Goal: Task Accomplishment & Management: Use online tool/utility

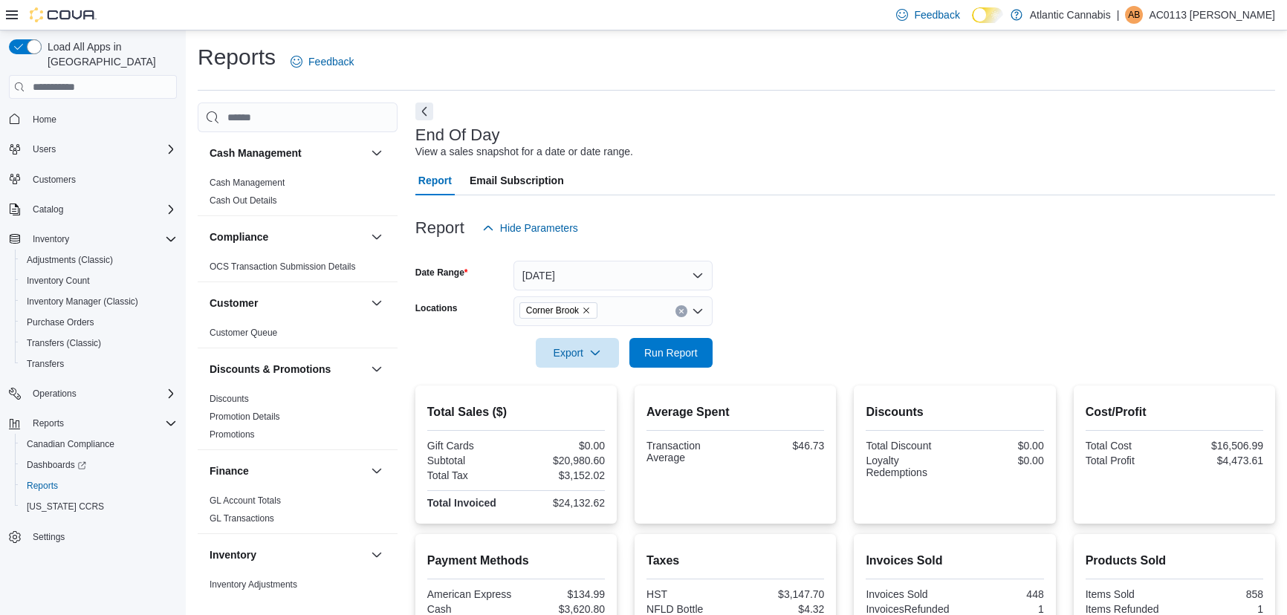
scroll to position [320, 0]
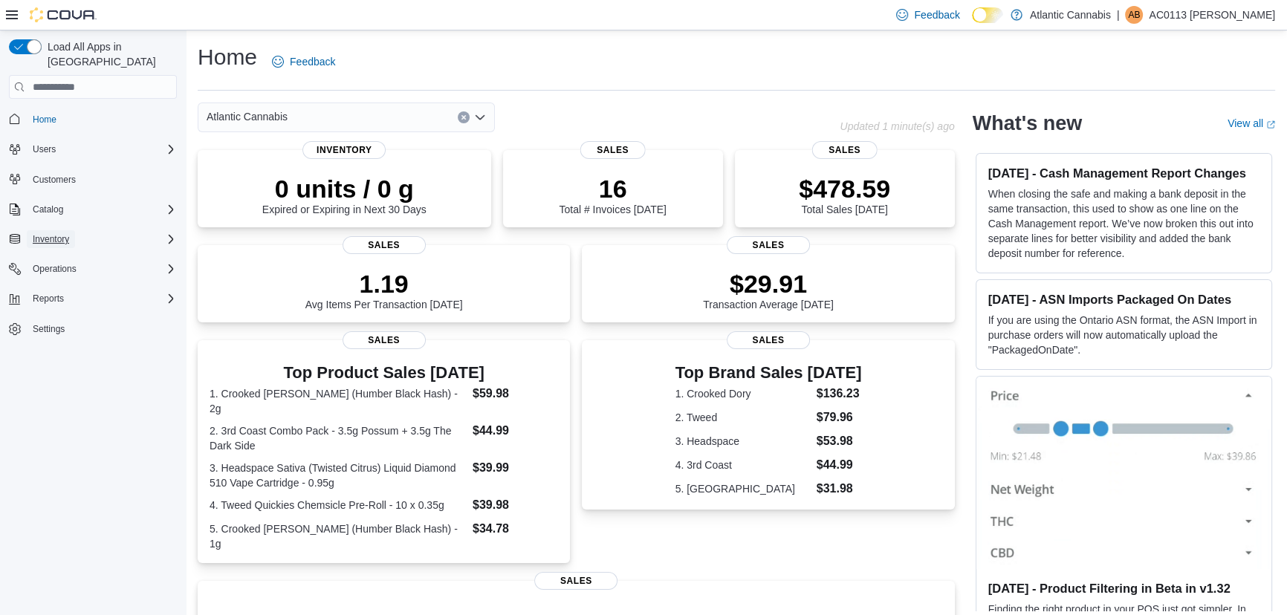
click at [70, 230] on button "Inventory" at bounding box center [51, 239] width 48 height 18
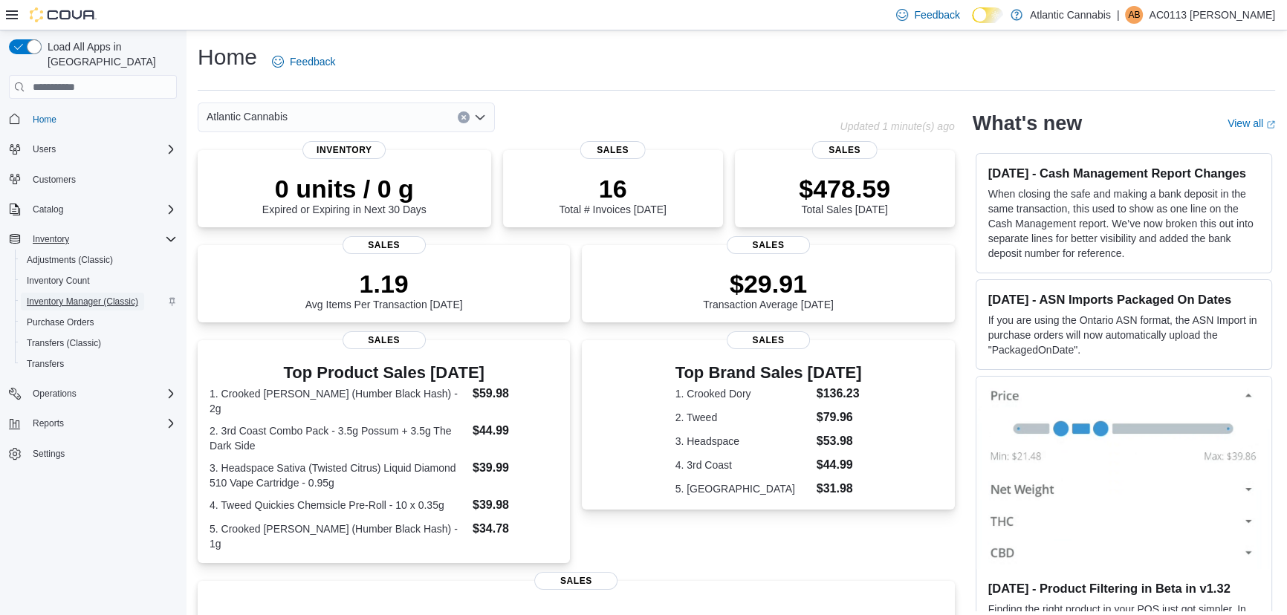
click at [67, 296] on span "Inventory Manager (Classic)" at bounding box center [82, 302] width 111 height 12
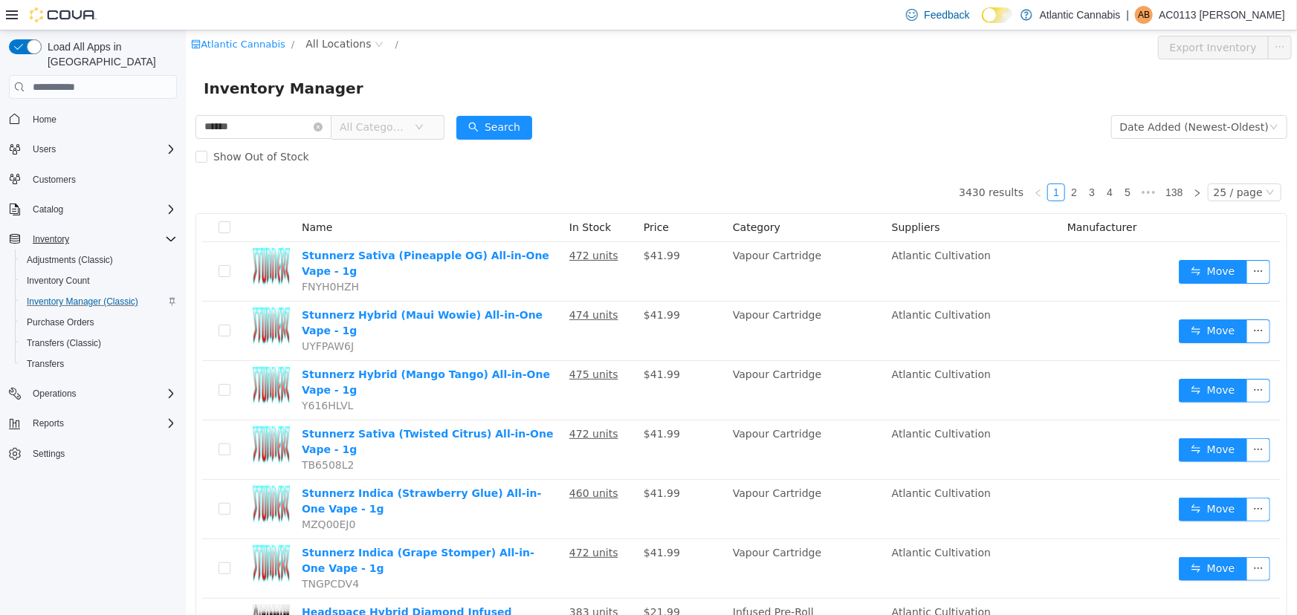
type input "******"
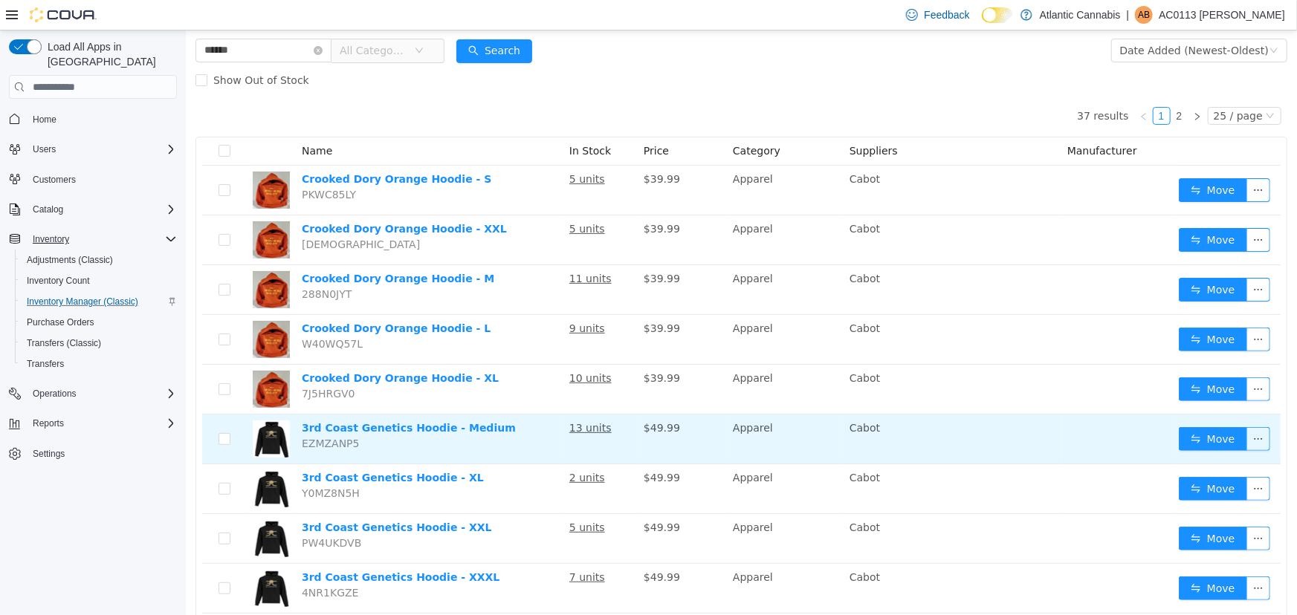
scroll to position [35, 0]
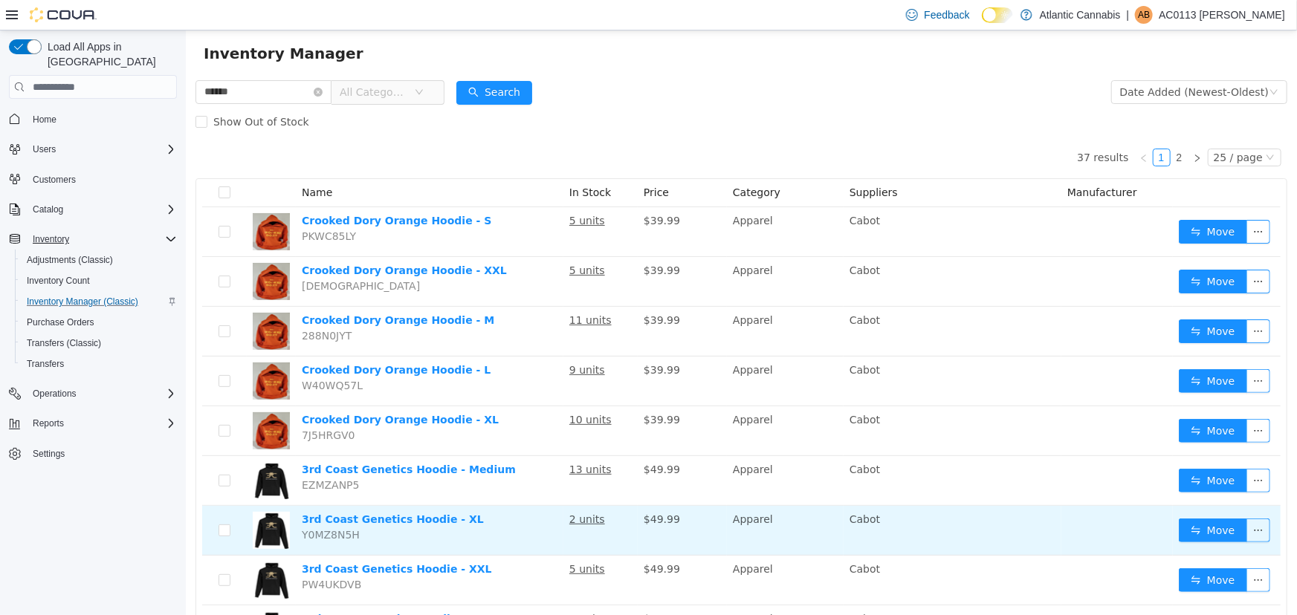
click at [492, 525] on td "3rd Coast Genetics Hoodie - XL Y0MZ8N5H" at bounding box center [429, 531] width 268 height 50
click at [439, 520] on link "3rd Coast Genetics Hoodie - XL" at bounding box center [392, 520] width 182 height 12
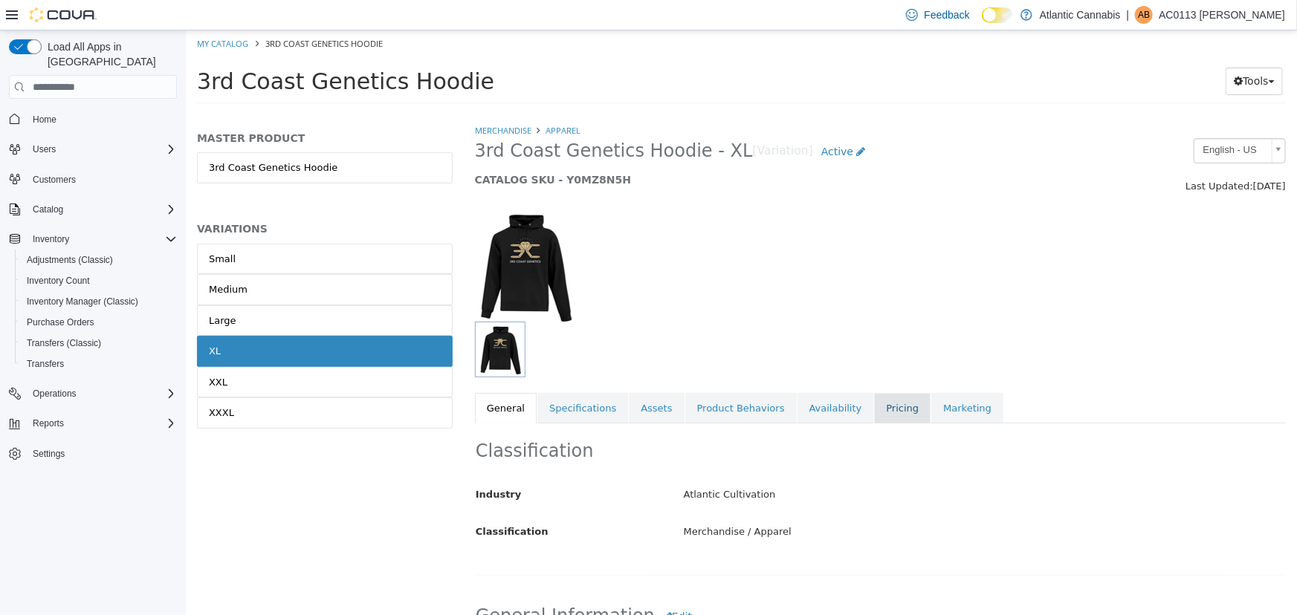
click at [873, 400] on link "Pricing" at bounding box center [901, 408] width 56 height 31
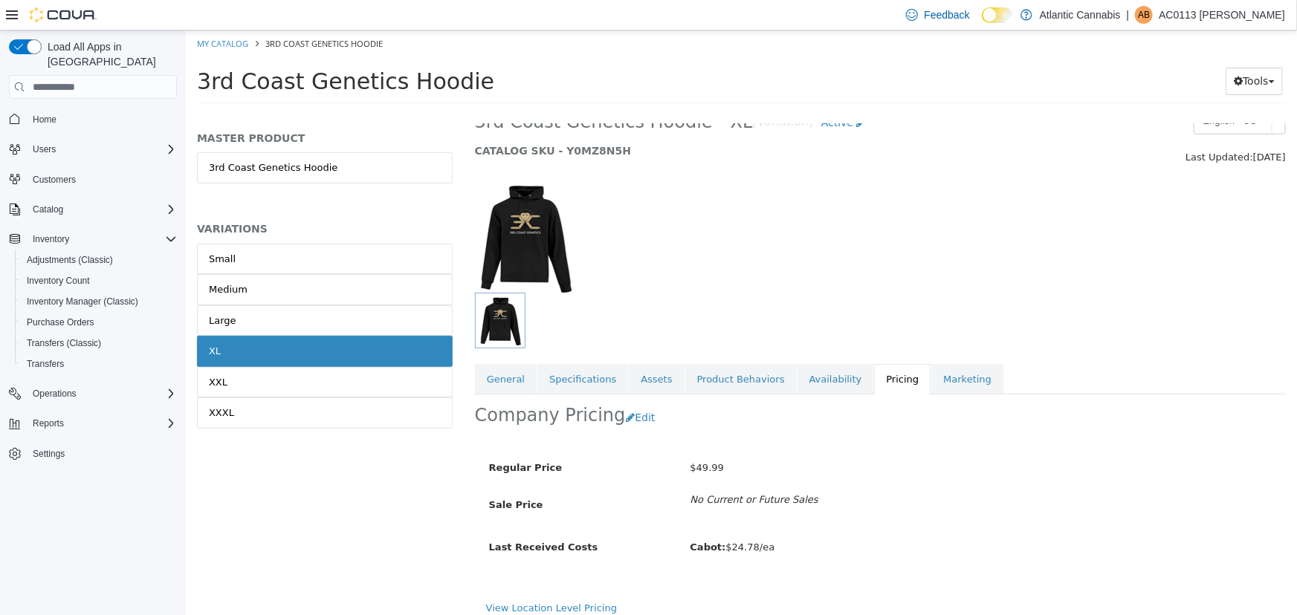
scroll to position [40, 0]
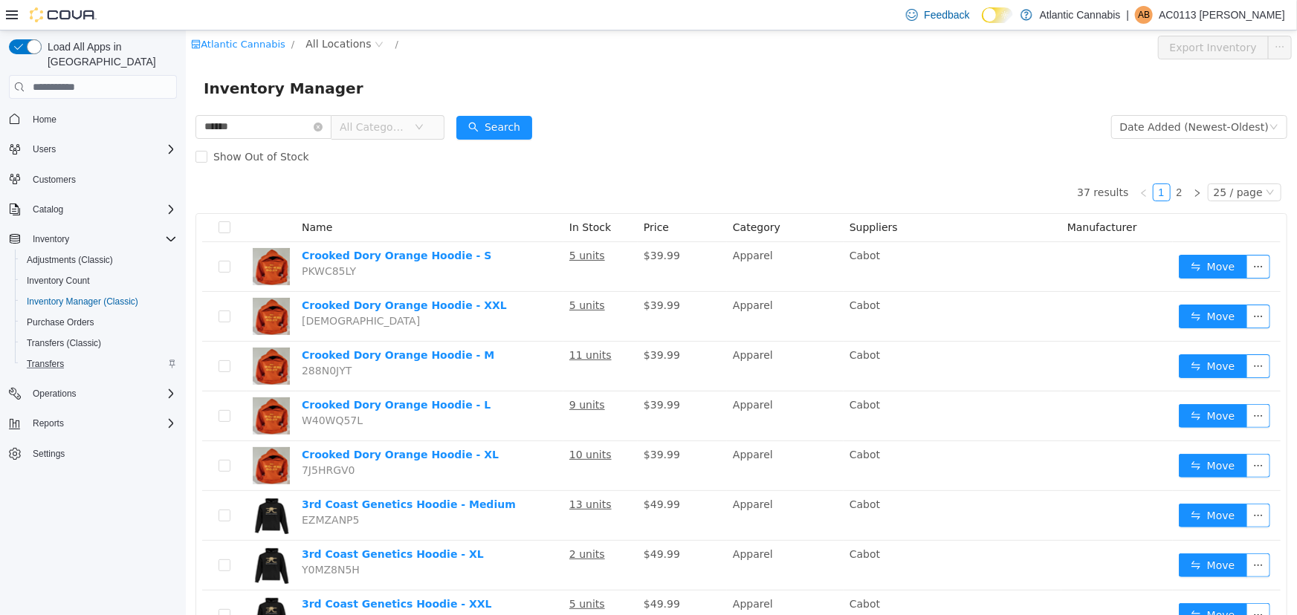
scroll to position [35, 0]
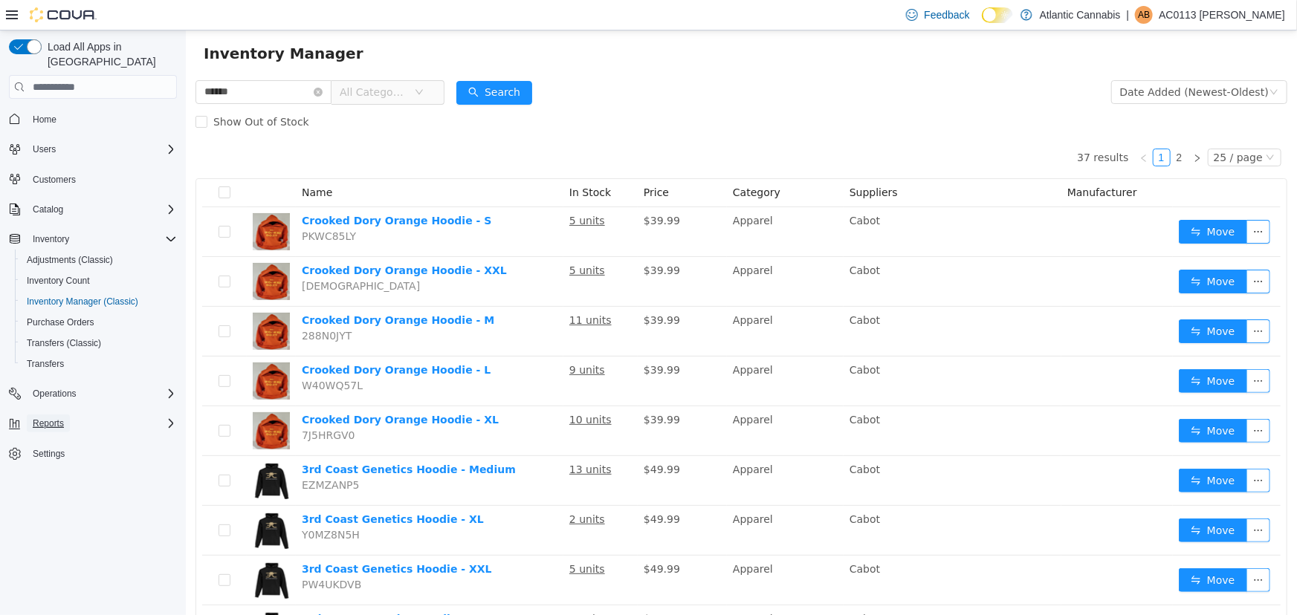
click at [60, 415] on span "Reports" at bounding box center [48, 424] width 31 height 18
click at [59, 477] on link "Reports" at bounding box center [42, 486] width 43 height 18
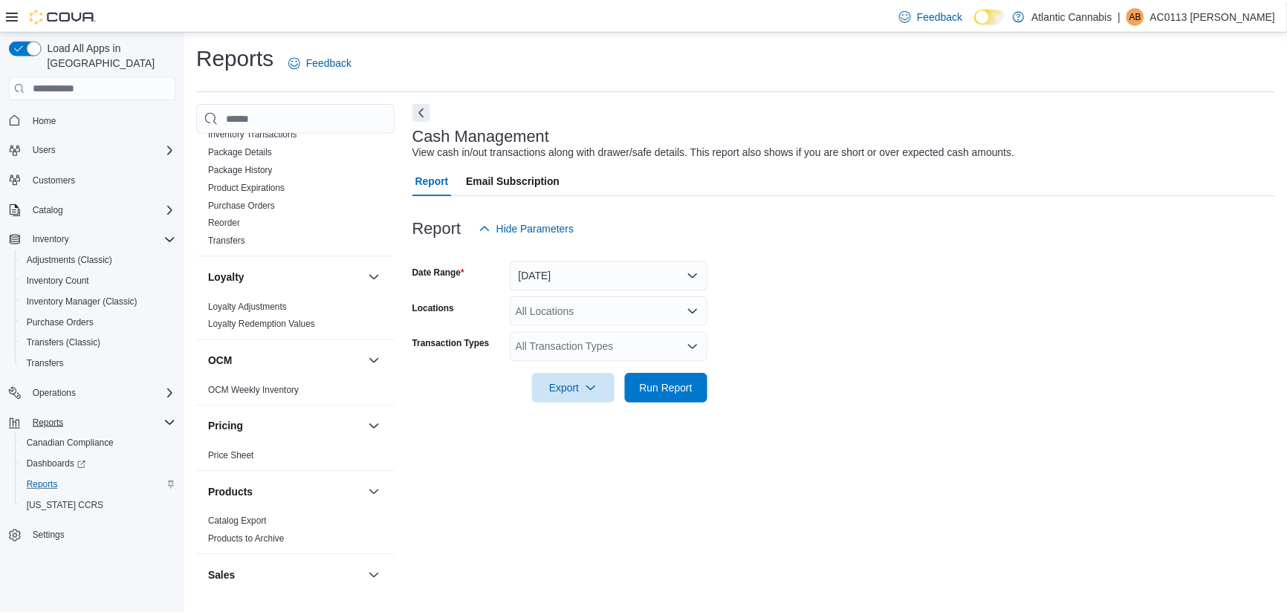
scroll to position [676, 0]
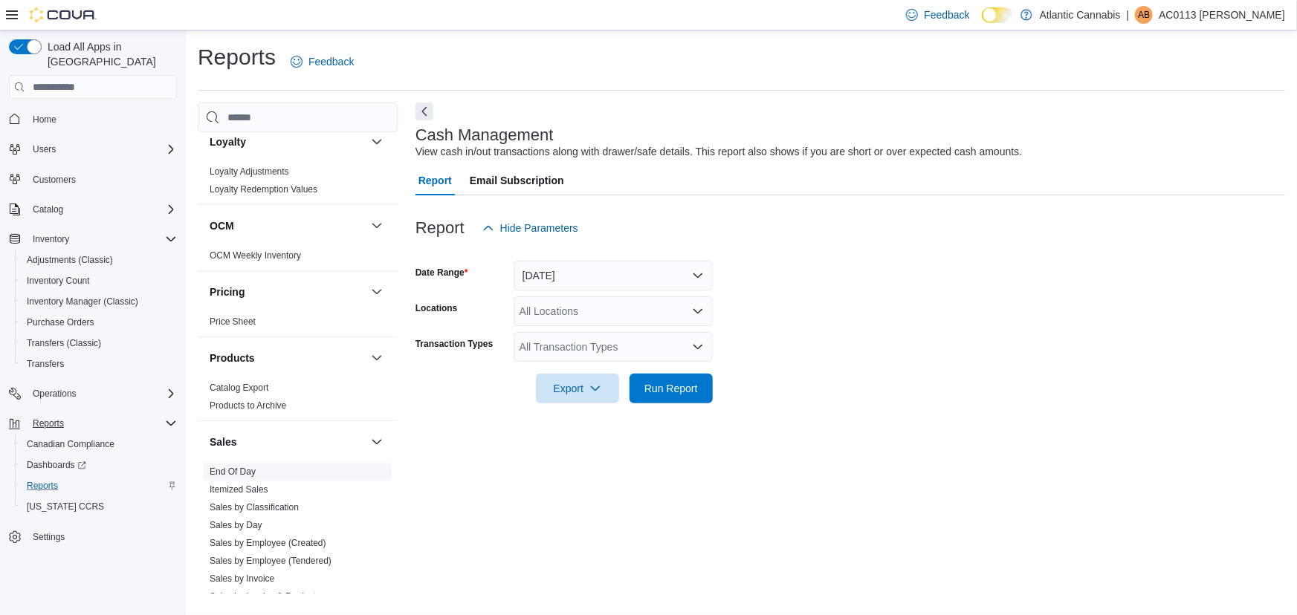
click at [229, 469] on link "End Of Day" at bounding box center [233, 472] width 46 height 10
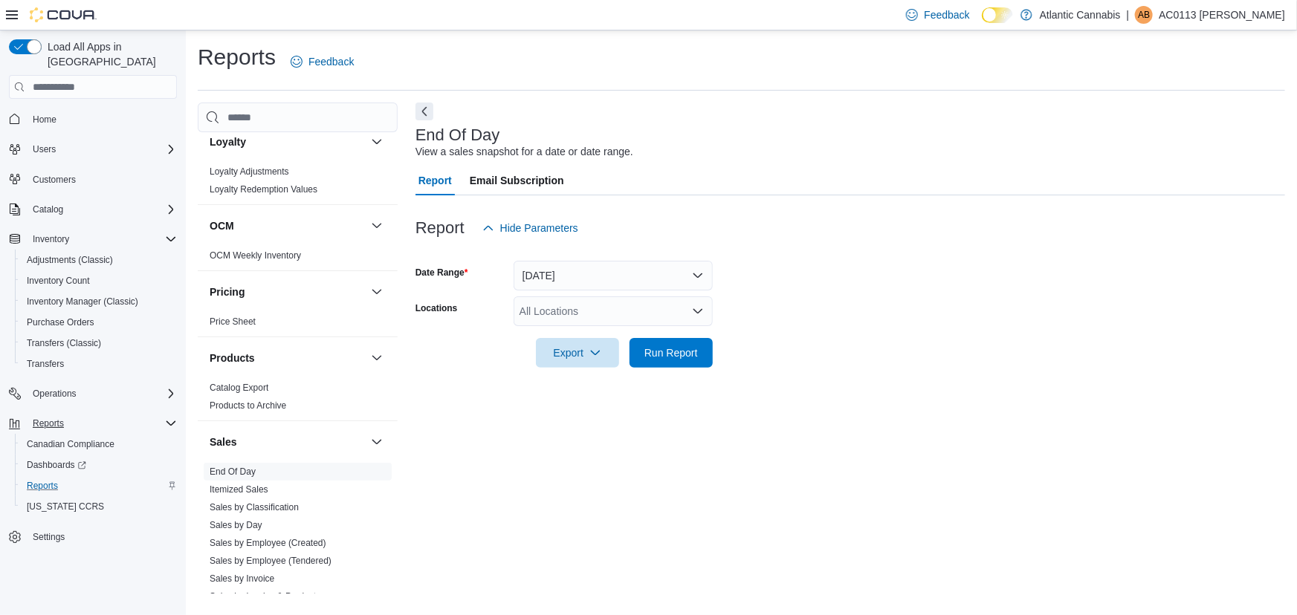
click at [653, 301] on div "All Locations" at bounding box center [613, 312] width 199 height 30
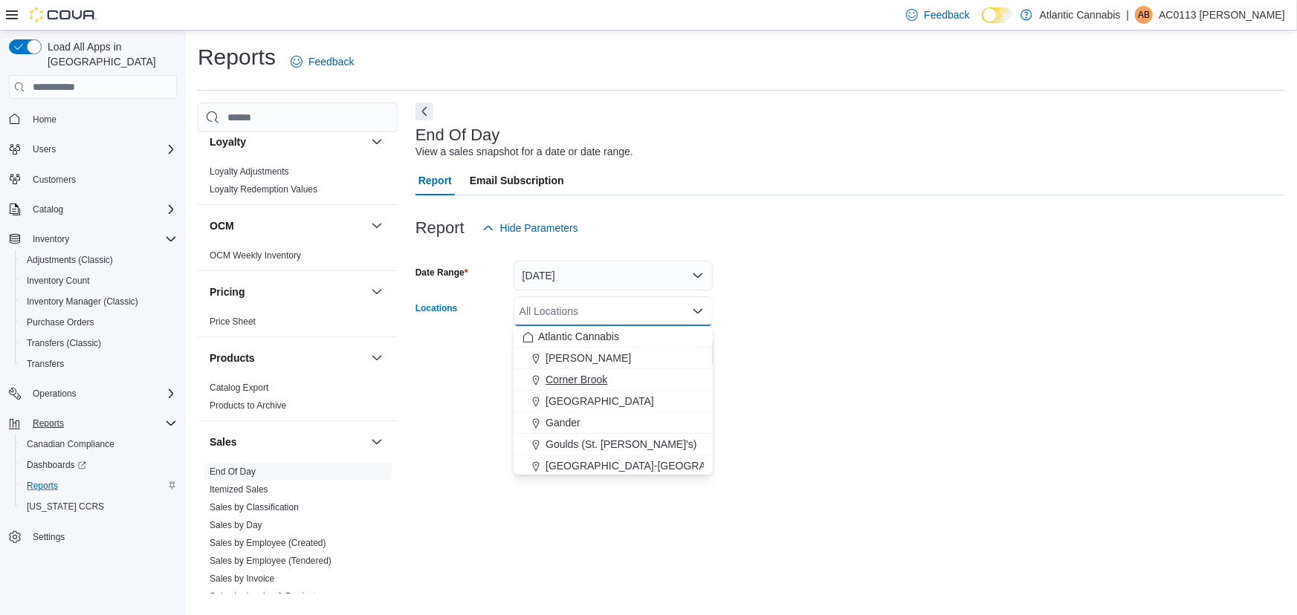
click at [624, 372] on div "Corner Brook" at bounding box center [612, 379] width 181 height 15
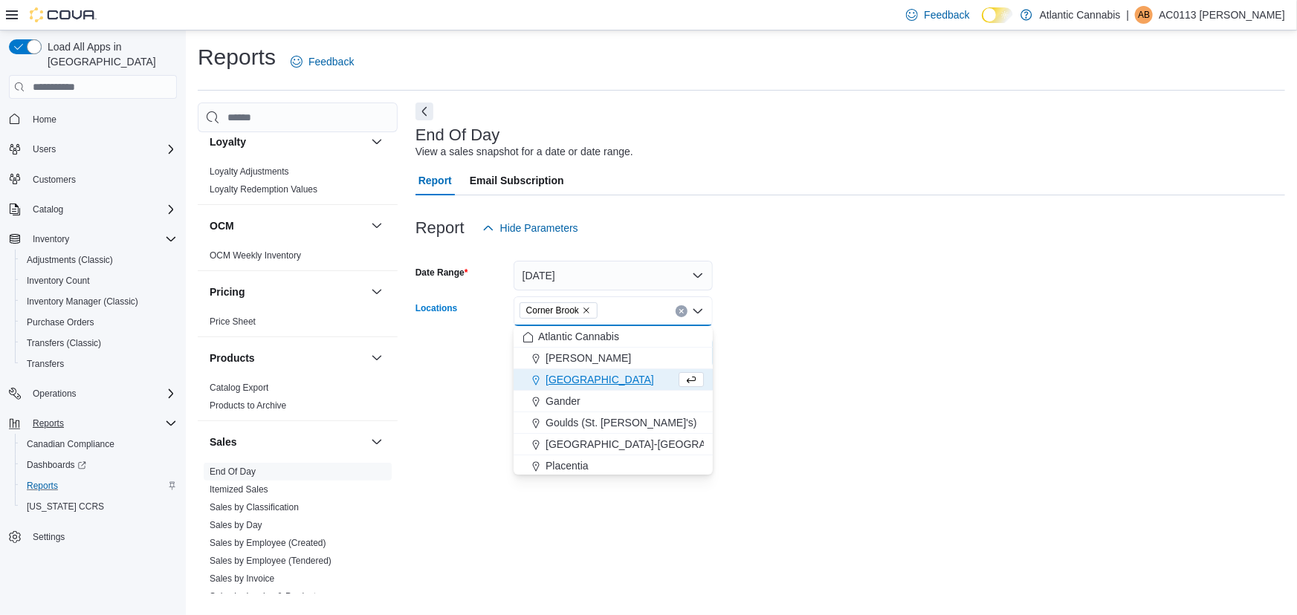
click at [769, 375] on div at bounding box center [850, 377] width 870 height 18
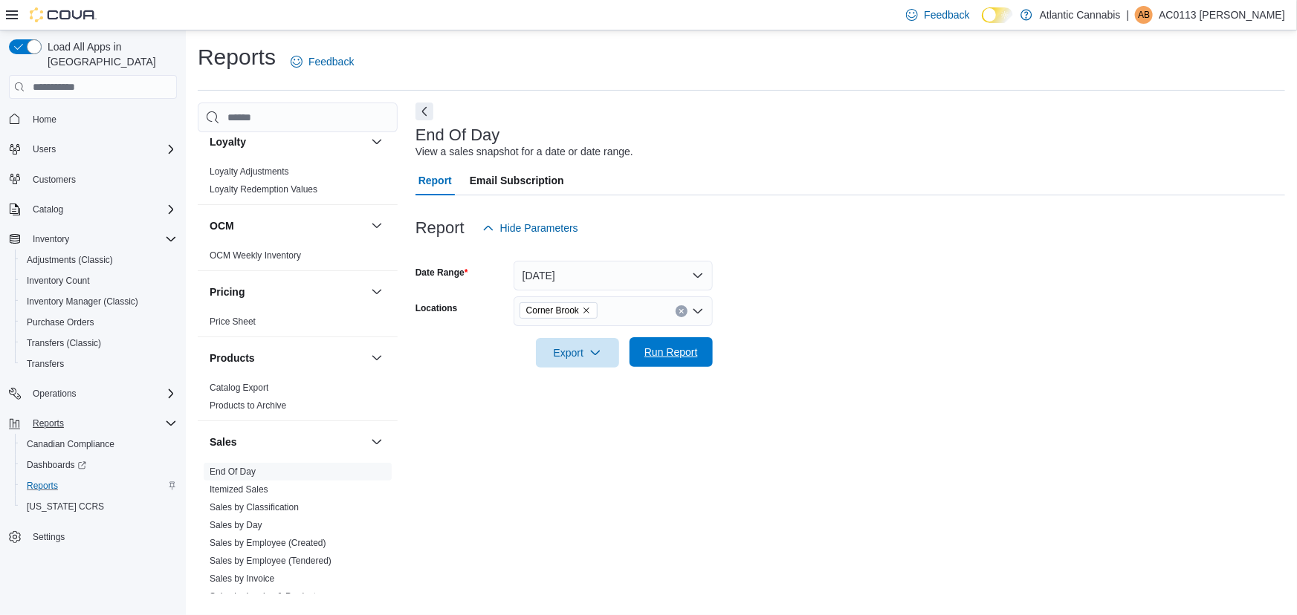
click at [676, 361] on span "Run Report" at bounding box center [670, 352] width 65 height 30
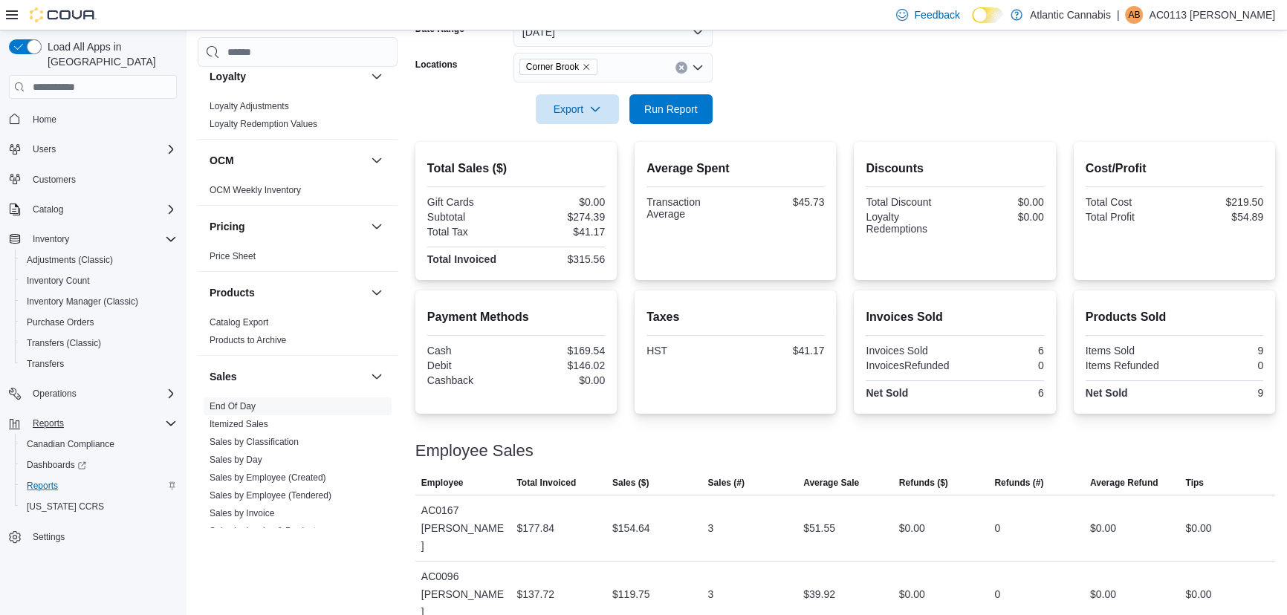
scroll to position [250, 0]
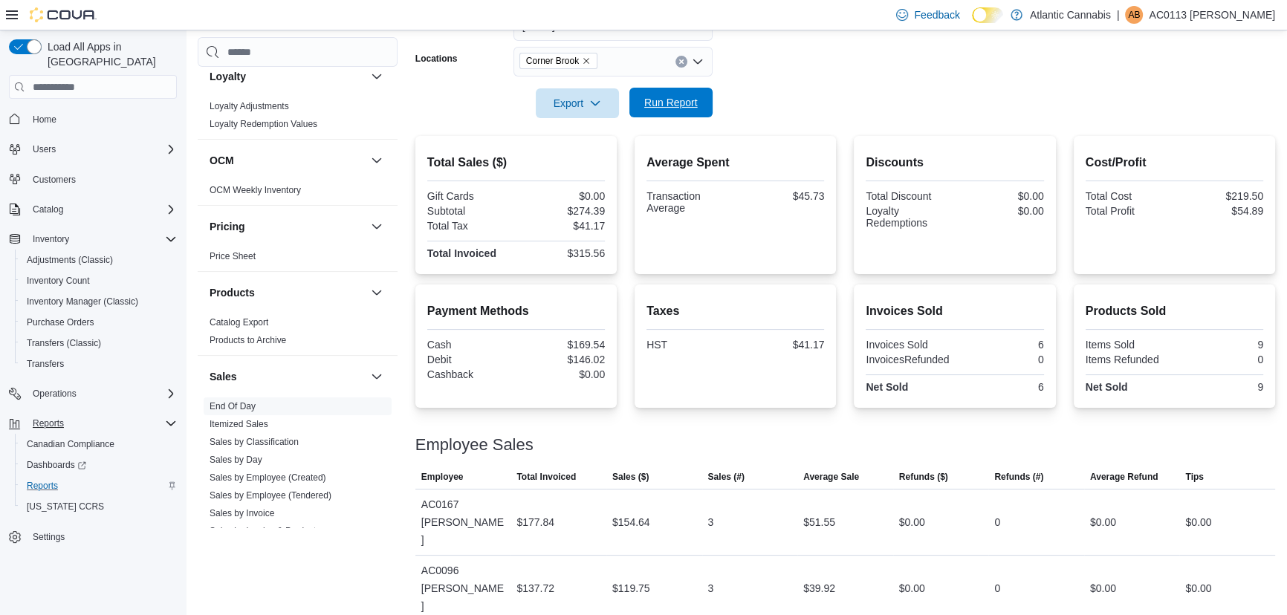
click at [704, 95] on button "Run Report" at bounding box center [671, 103] width 83 height 30
click at [649, 80] on div at bounding box center [845, 83] width 860 height 12
click at [653, 86] on div at bounding box center [845, 83] width 860 height 12
click at [663, 112] on span "Run Report" at bounding box center [670, 103] width 65 height 30
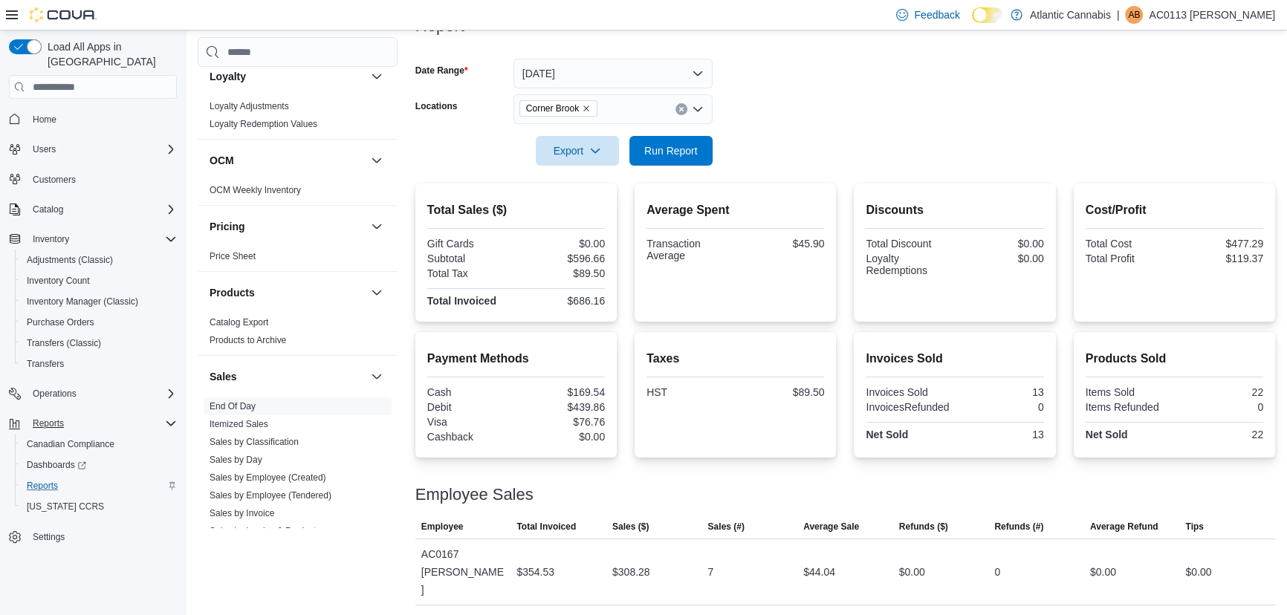
scroll to position [253, 0]
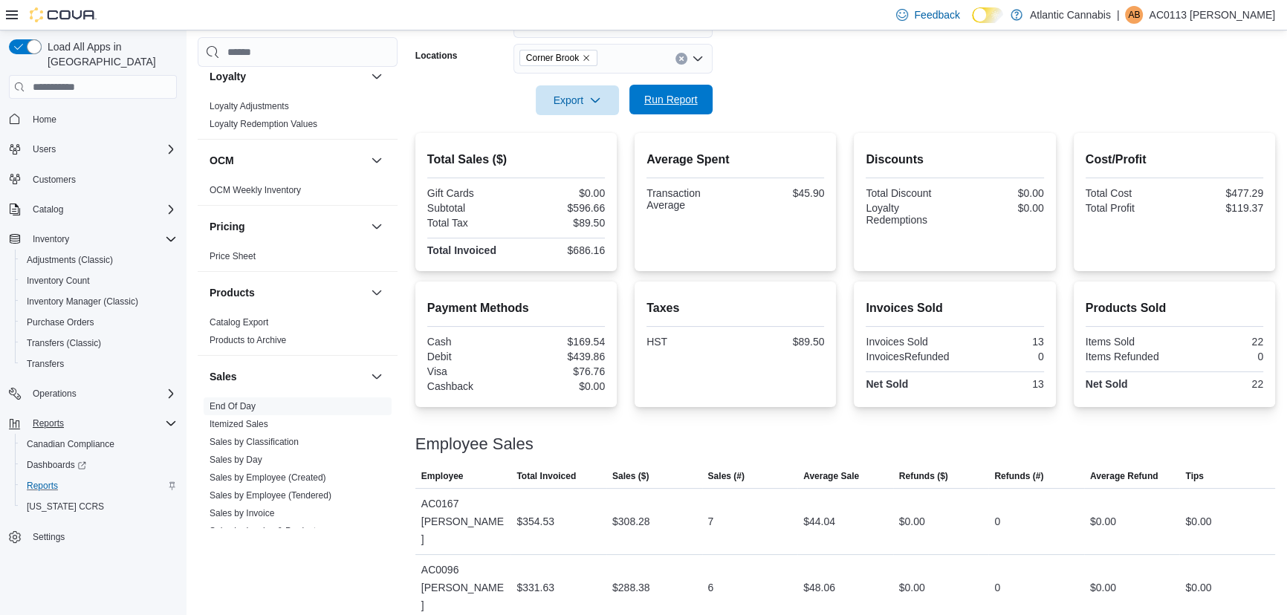
click at [693, 112] on span "Run Report" at bounding box center [670, 100] width 65 height 30
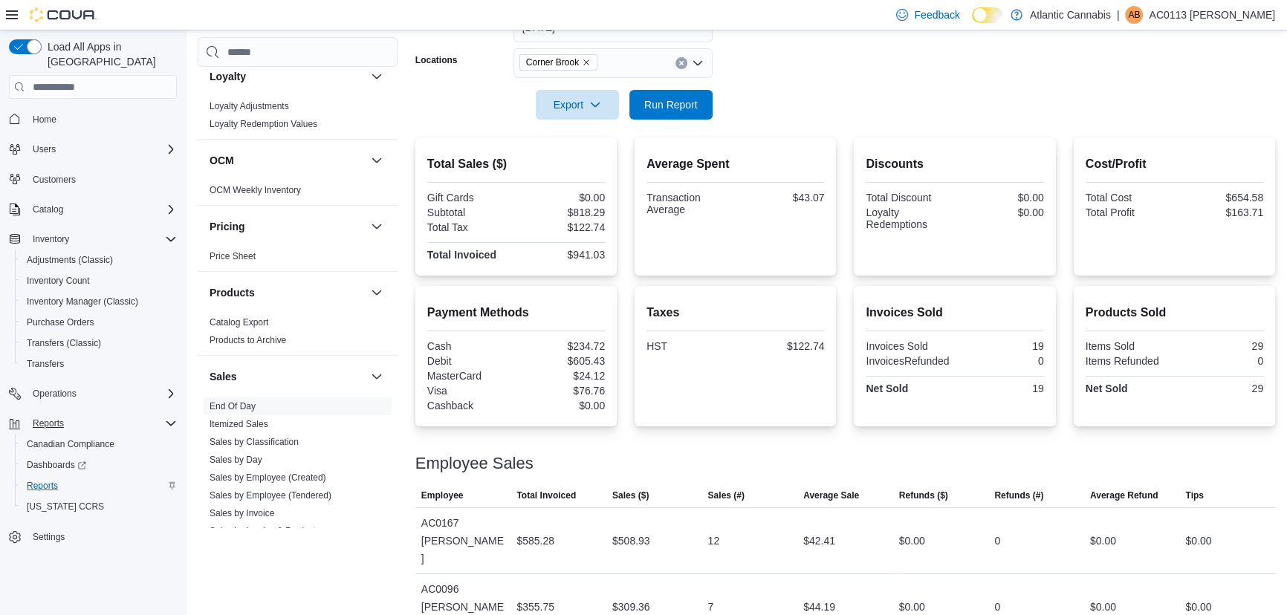
scroll to position [268, 0]
